Goal: Navigation & Orientation: Go to known website

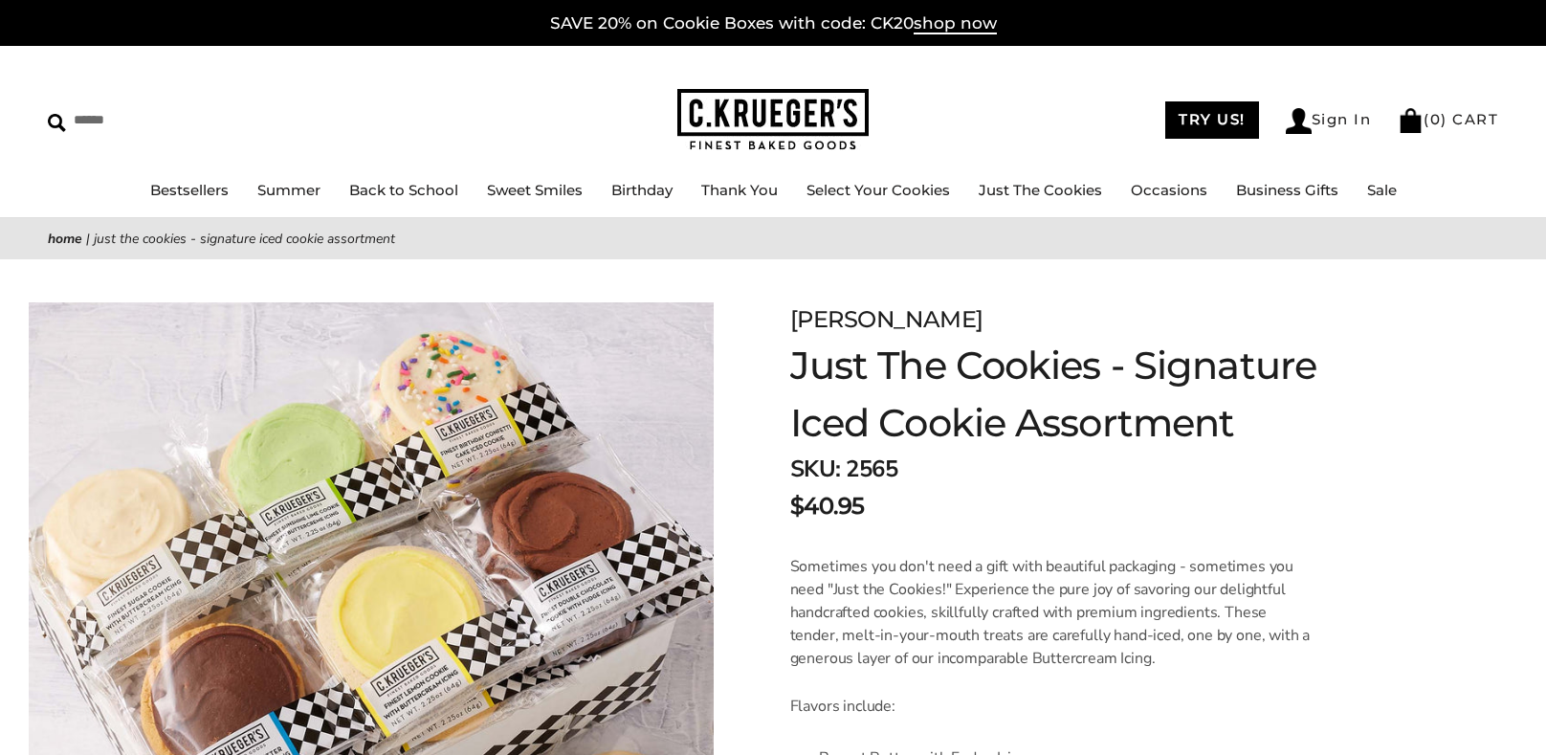
click at [64, 239] on link "Home" at bounding box center [65, 239] width 34 height 18
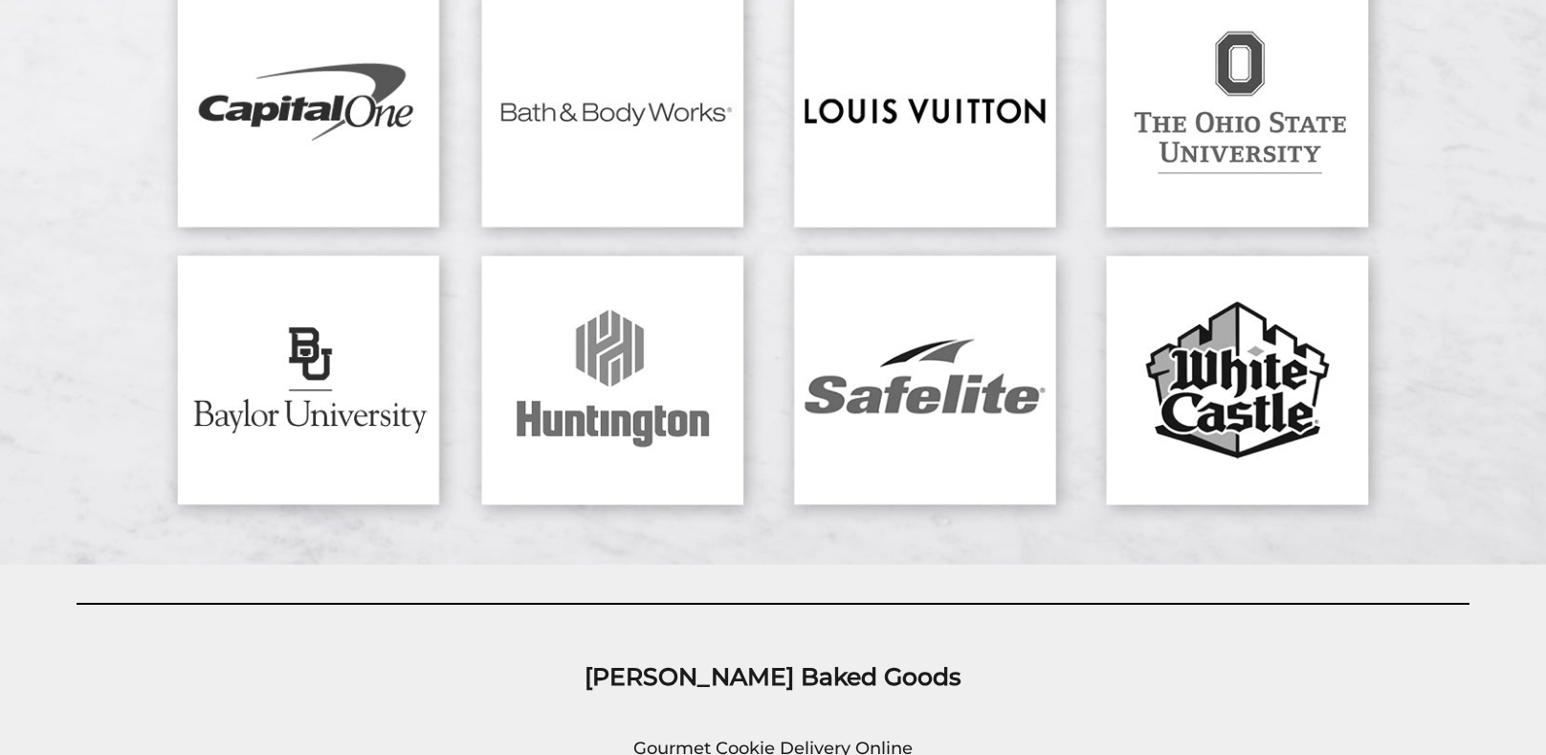
scroll to position [7023, 0]
